Goal: Task Accomplishment & Management: Manage account settings

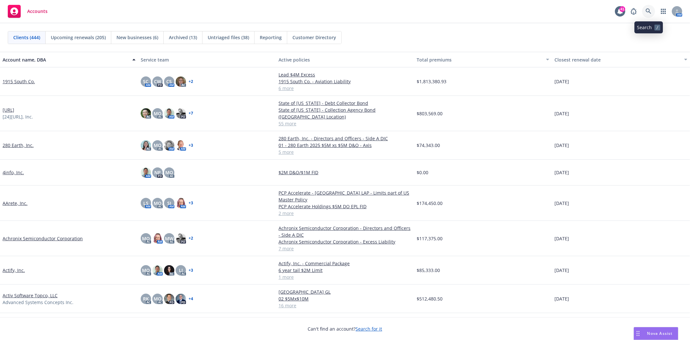
click at [650, 11] on icon at bounding box center [648, 11] width 6 height 6
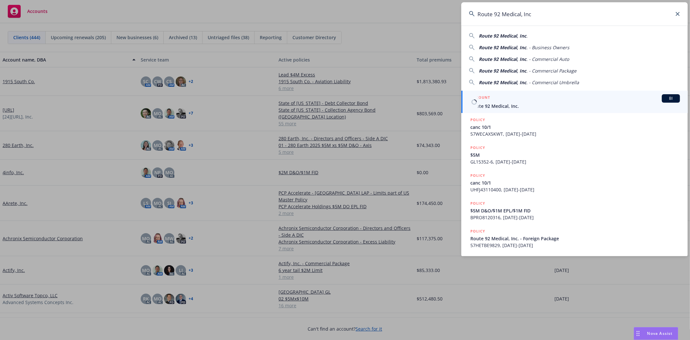
type input "Route 92 Medical, Inc"
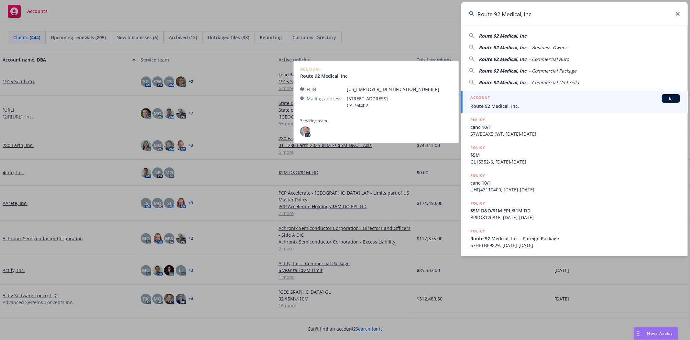
click at [503, 103] on span "Route 92 Medical, Inc." at bounding box center [575, 106] width 210 height 7
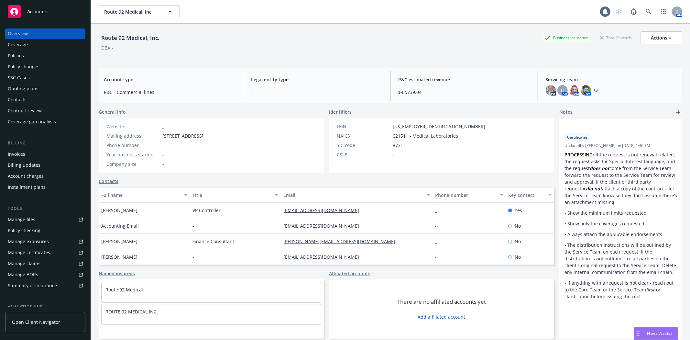
click at [16, 57] on div "Policies" at bounding box center [16, 55] width 16 height 10
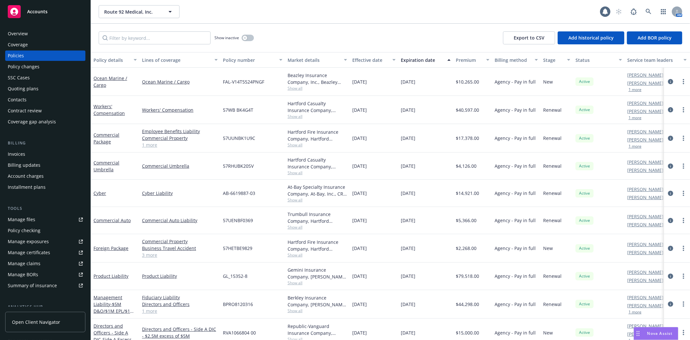
click at [17, 85] on div "Quoting plans" at bounding box center [23, 88] width 31 height 10
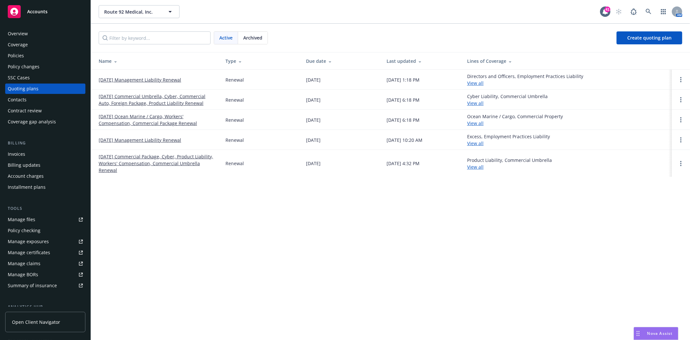
click at [127, 78] on link "10/01/25 Management Liability Renewal" at bounding box center [140, 79] width 82 height 7
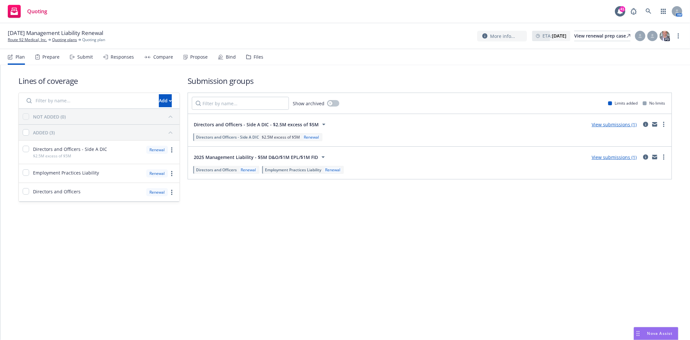
click at [254, 57] on div "Files" at bounding box center [259, 56] width 10 height 5
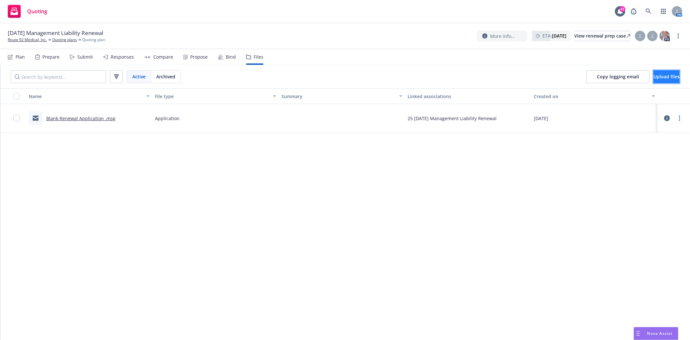
click at [655, 75] on span "Upload files" at bounding box center [666, 76] width 26 height 6
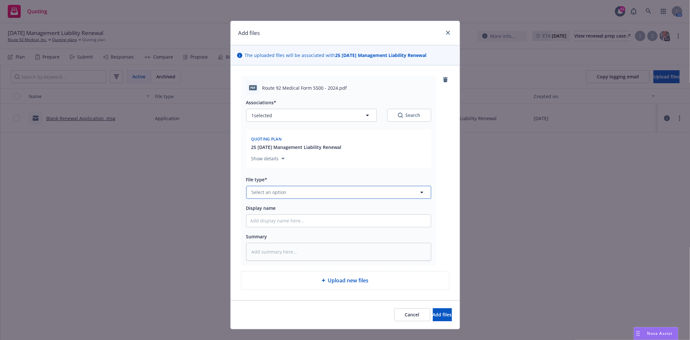
click at [295, 198] on button "Select an option" at bounding box center [338, 192] width 185 height 13
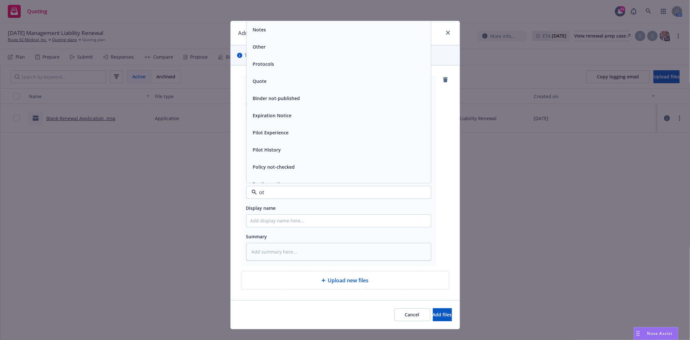
type input "oth"
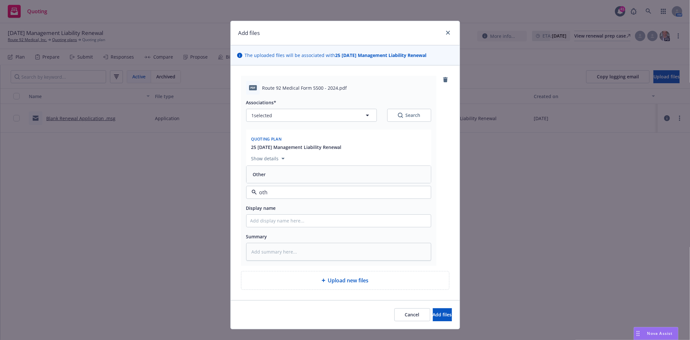
click at [282, 176] on div "Other" at bounding box center [338, 173] width 177 height 9
type textarea "x"
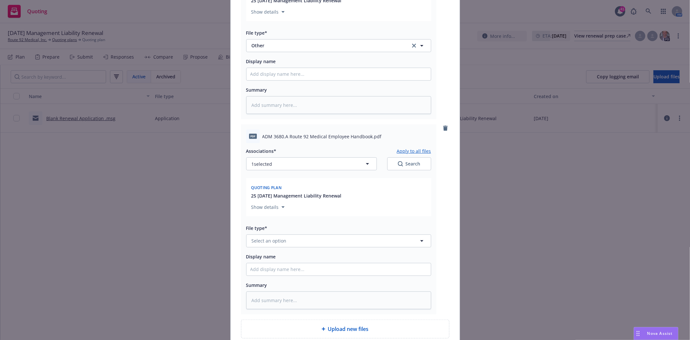
scroll to position [206, 0]
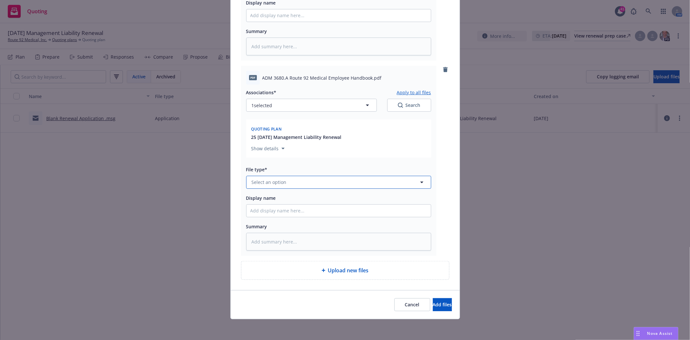
click at [295, 185] on button "Select an option" at bounding box center [338, 182] width 185 height 13
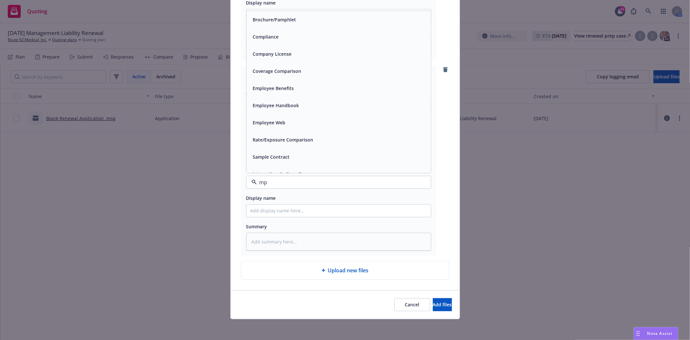
type input "mpl"
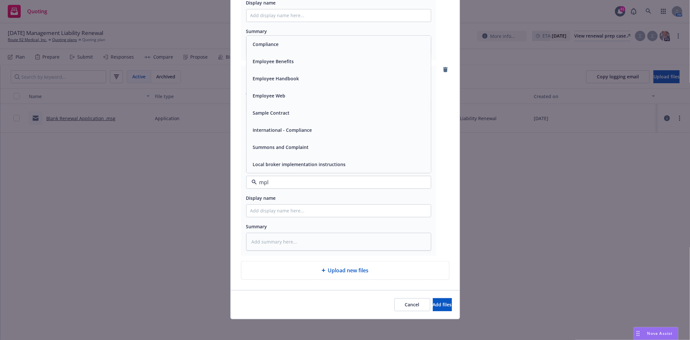
click at [278, 79] on span "Employee Handbook" at bounding box center [276, 78] width 46 height 7
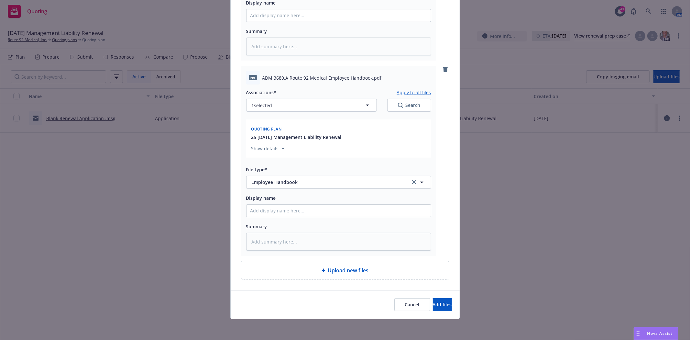
type textarea "x"
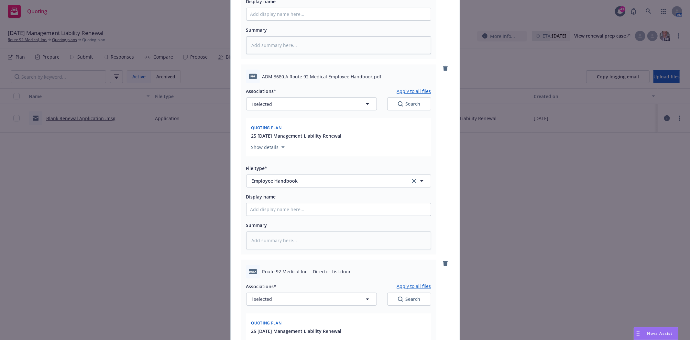
scroll to position [402, 0]
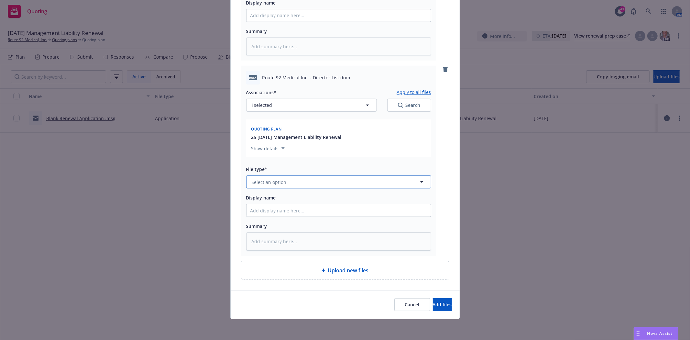
click at [282, 180] on span "Select an option" at bounding box center [269, 181] width 35 height 7
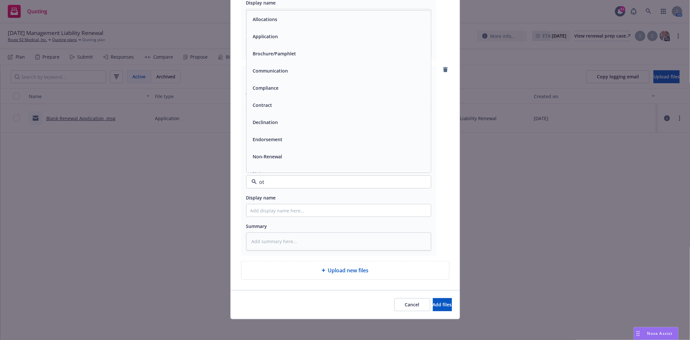
type input "oth"
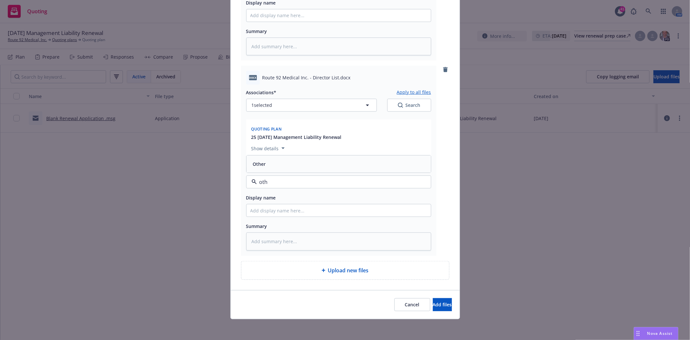
click at [282, 165] on div "Other" at bounding box center [338, 163] width 177 height 9
type textarea "x"
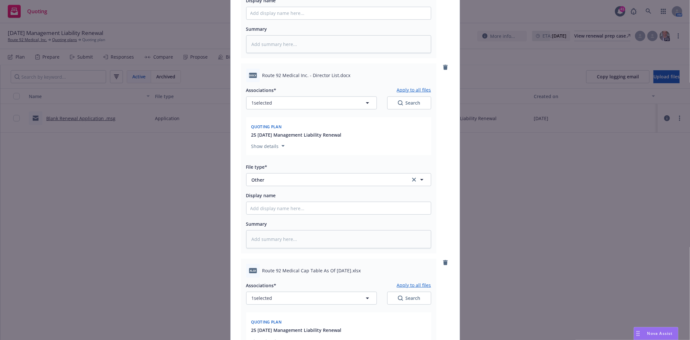
scroll to position [598, 0]
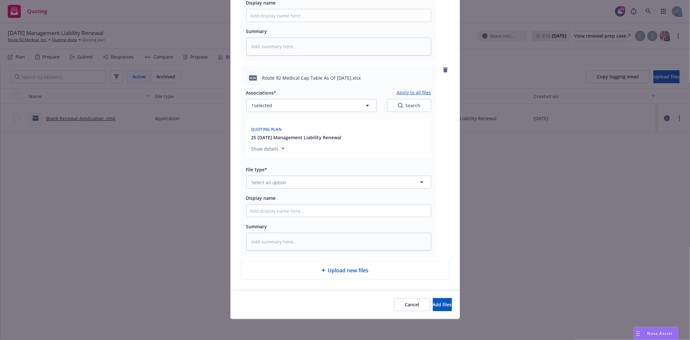
click at [287, 173] on div "File type* Select an option" at bounding box center [338, 176] width 185 height 23
click at [287, 180] on button "Select an option" at bounding box center [338, 182] width 185 height 13
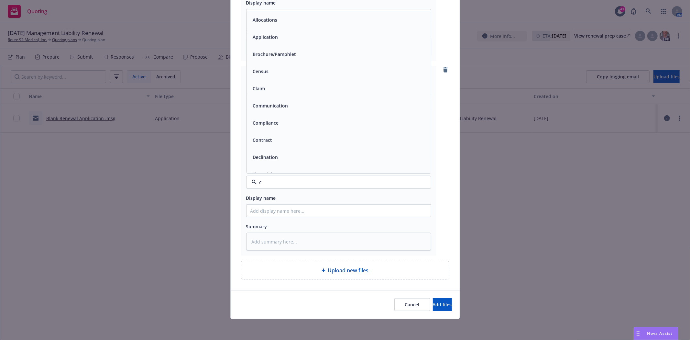
type input "ca"
click at [264, 94] on div "Cap Table" at bounding box center [338, 88] width 184 height 17
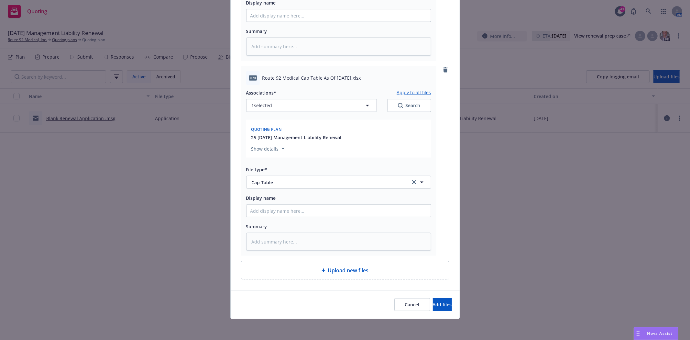
type textarea "x"
click at [275, 183] on span "Select an option" at bounding box center [269, 181] width 35 height 7
type input "f"
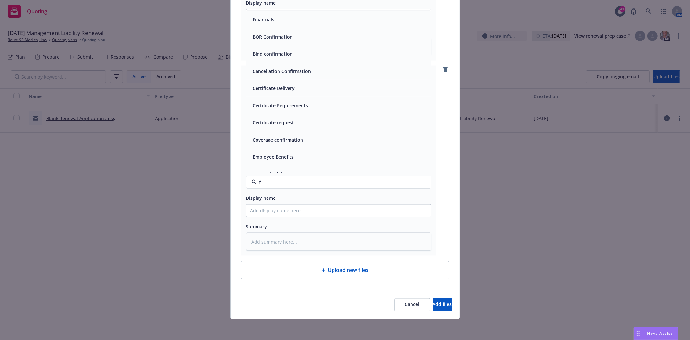
click at [274, 23] on div "Financials" at bounding box center [338, 19] width 177 height 9
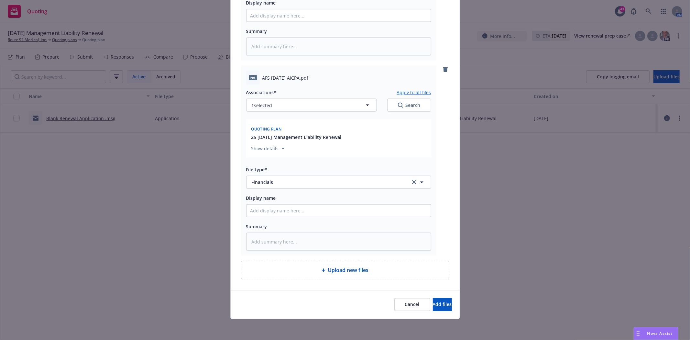
type textarea "x"
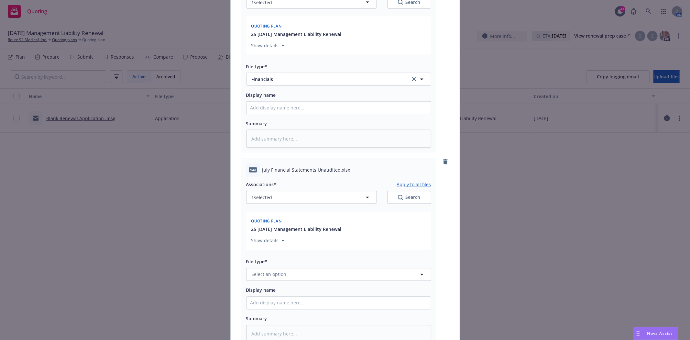
scroll to position [989, 0]
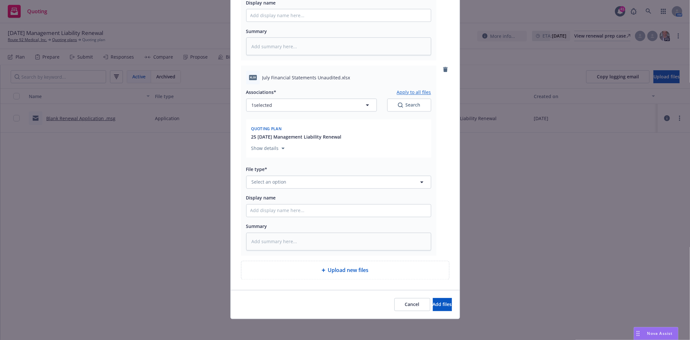
click at [303, 189] on div "Associations* Apply to all files 1 selected Search Quoting plan 25 10/01/25 Man…" at bounding box center [338, 167] width 185 height 166
click at [299, 183] on button "Select an option" at bounding box center [338, 182] width 185 height 13
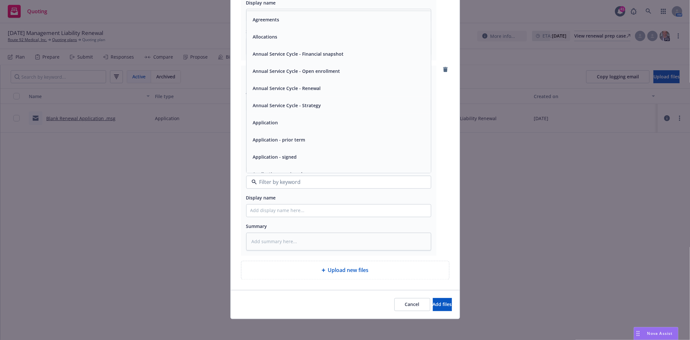
type input "f"
click at [261, 25] on div "Financials" at bounding box center [338, 19] width 184 height 17
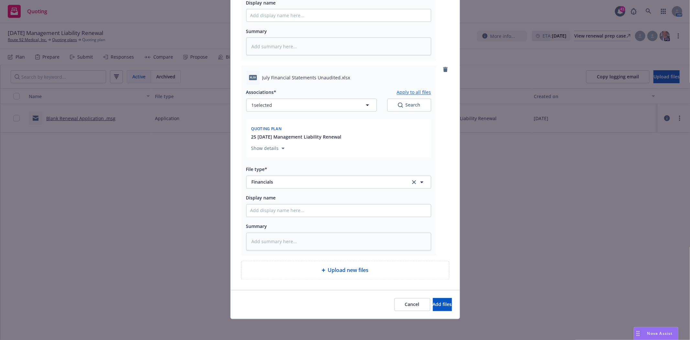
click at [422, 297] on div "Cancel Add files" at bounding box center [345, 304] width 229 height 29
click at [433, 308] on button "Add files" at bounding box center [442, 304] width 19 height 13
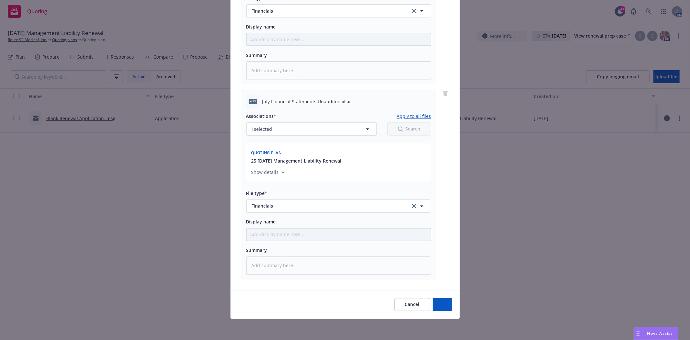
scroll to position [965, 0]
type textarea "x"
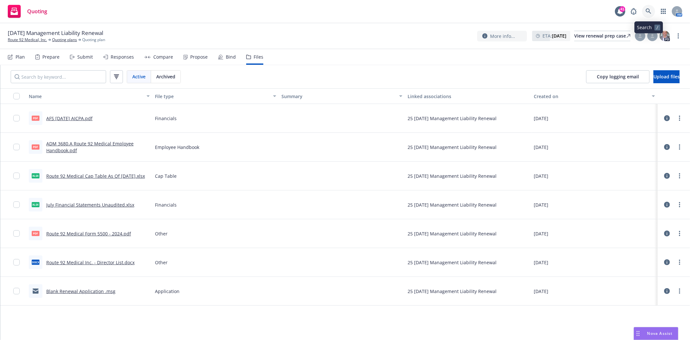
click at [649, 11] on icon at bounding box center [648, 11] width 6 height 6
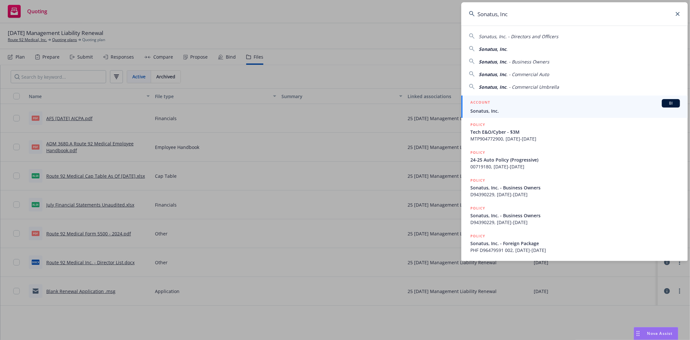
type input "Sonatus, Inc"
click at [480, 108] on span "Sonatus, Inc." at bounding box center [575, 110] width 210 height 7
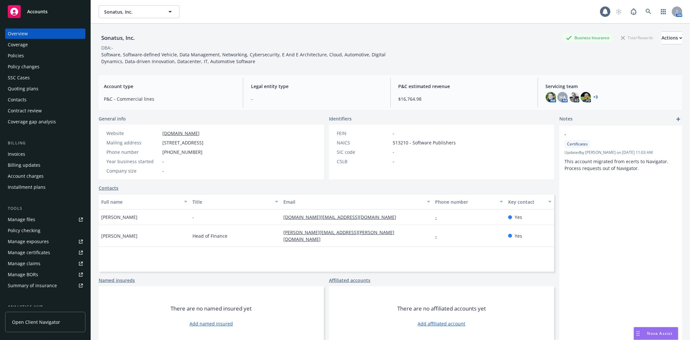
click at [24, 154] on div "Invoices" at bounding box center [16, 154] width 17 height 10
